Goal: Go to known website: Access a specific website the user already knows

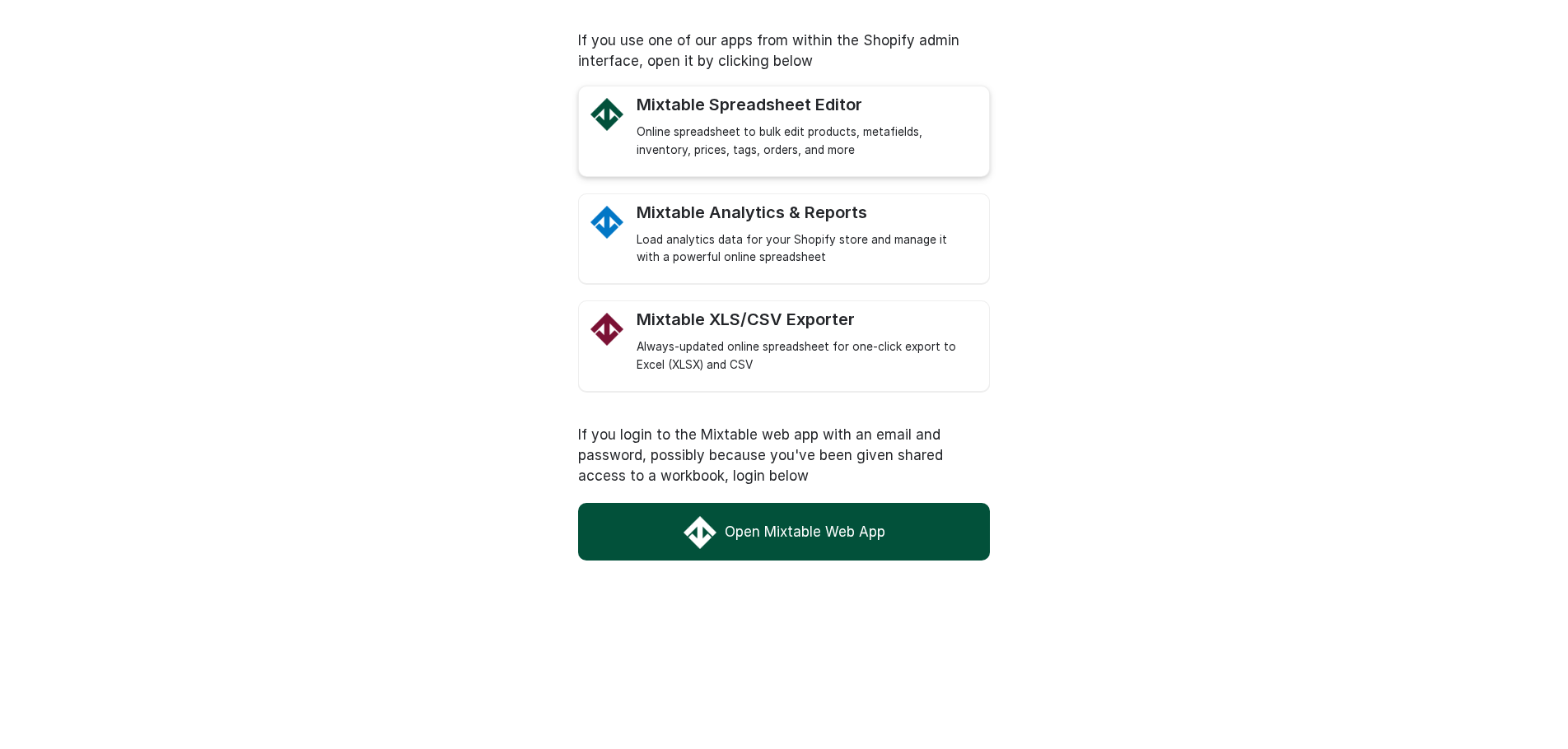
click at [751, 103] on div "Mixtable Spreadsheet Editor" at bounding box center [804, 106] width 336 height 21
click at [841, 530] on link "Open Mixtable Web App" at bounding box center [784, 531] width 412 height 58
click at [765, 527] on link "Open Mixtable Web App" at bounding box center [784, 531] width 412 height 58
